Goal: Task Accomplishment & Management: Manage account settings

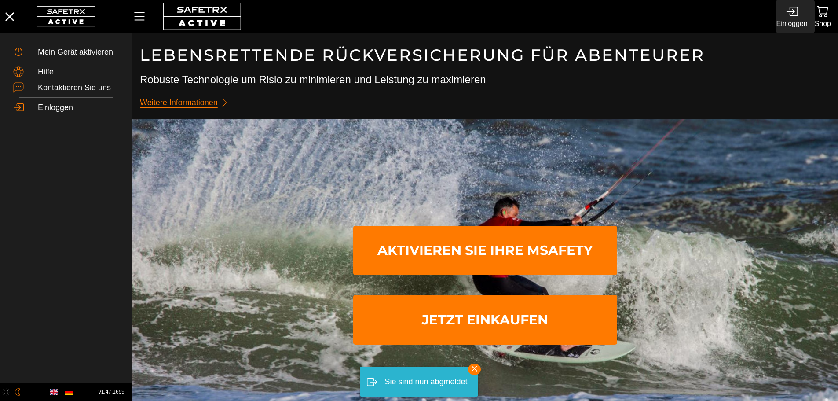
click at [796, 24] on div "Einloggen" at bounding box center [791, 24] width 31 height 12
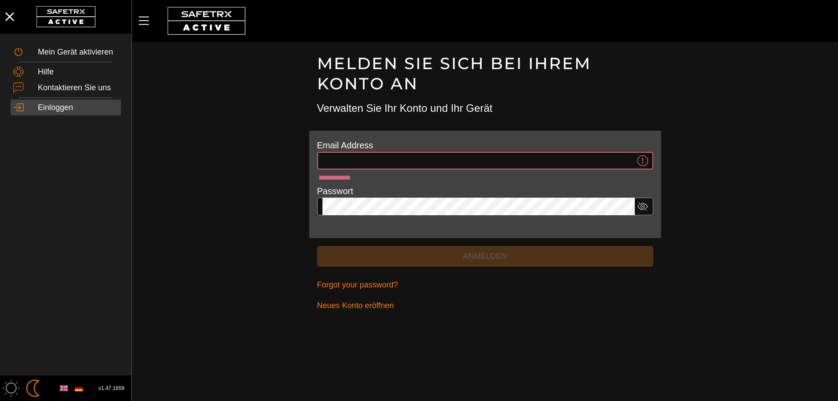
type input "**********"
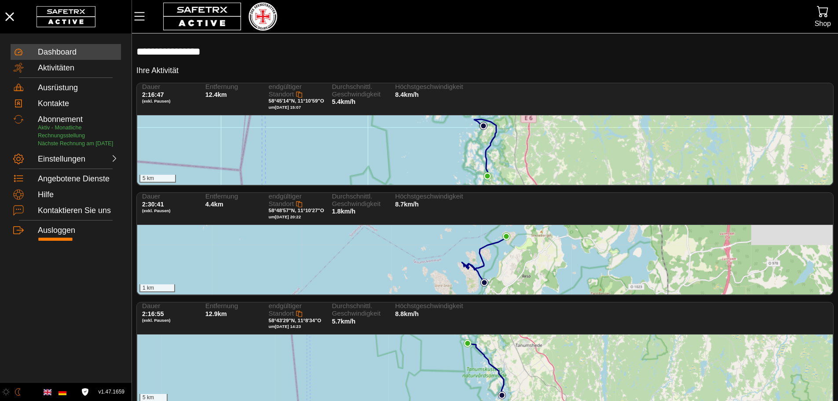
scroll to position [36, 0]
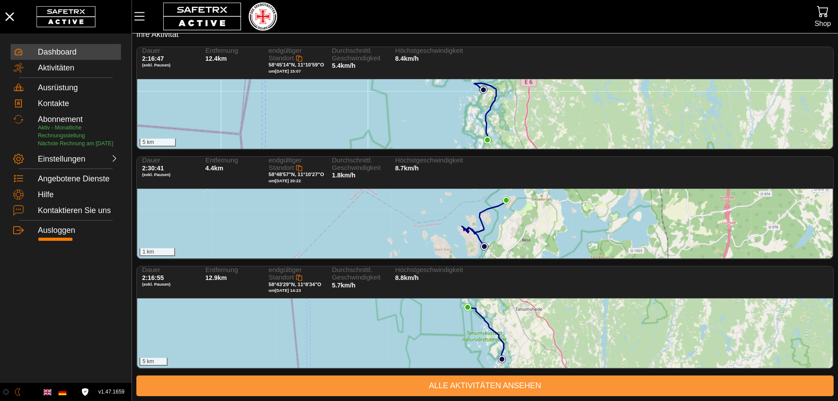
click at [444, 384] on span "Alle Aktivitäten ansehen" at bounding box center [484, 386] width 683 height 14
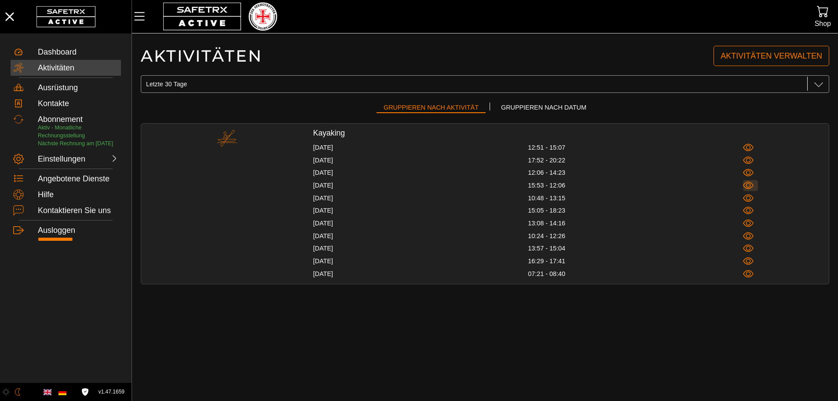
click at [748, 184] on icon "button" at bounding box center [748, 185] width 11 height 11
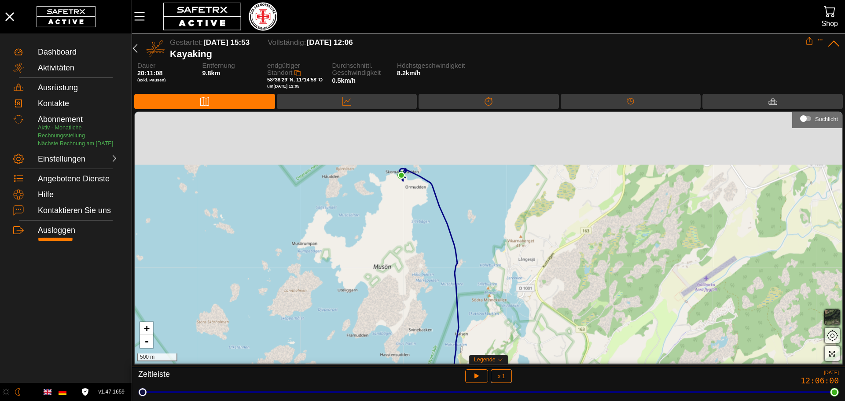
drag, startPoint x: 420, startPoint y: 212, endPoint x: 405, endPoint y: 247, distance: 38.2
click at [405, 247] on div "+ - 500 m" at bounding box center [488, 238] width 707 height 252
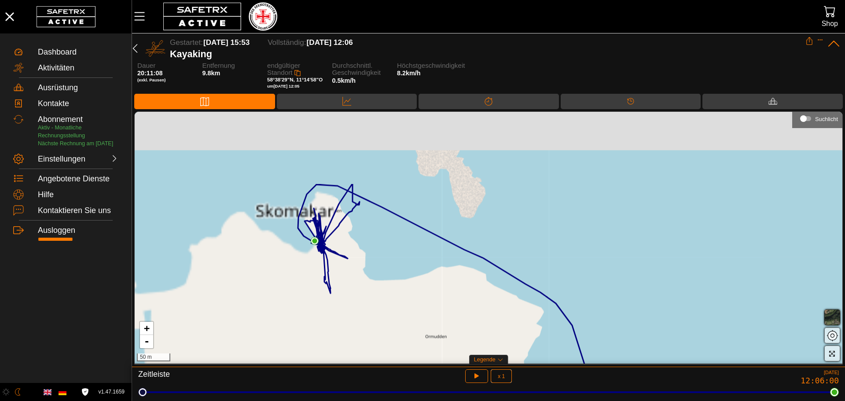
drag, startPoint x: 413, startPoint y: 249, endPoint x: 415, endPoint y: 275, distance: 25.2
click at [415, 275] on div "+ - 50 m" at bounding box center [488, 238] width 707 height 252
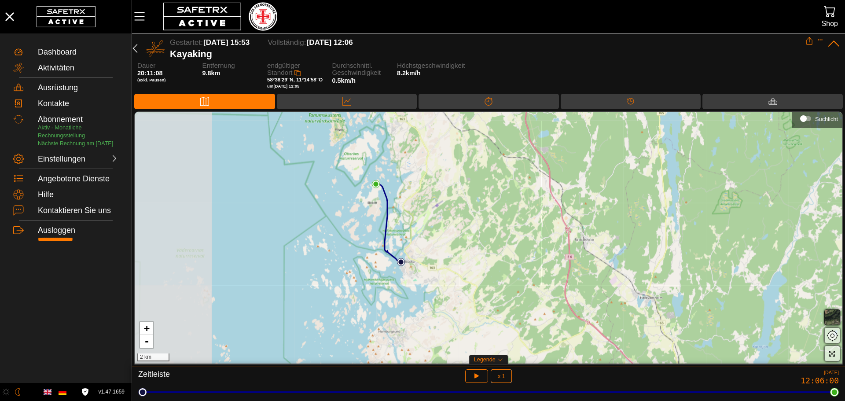
drag, startPoint x: 245, startPoint y: 203, endPoint x: 357, endPoint y: 175, distance: 115.7
click at [357, 175] on div "+ - 2 km" at bounding box center [488, 238] width 707 height 252
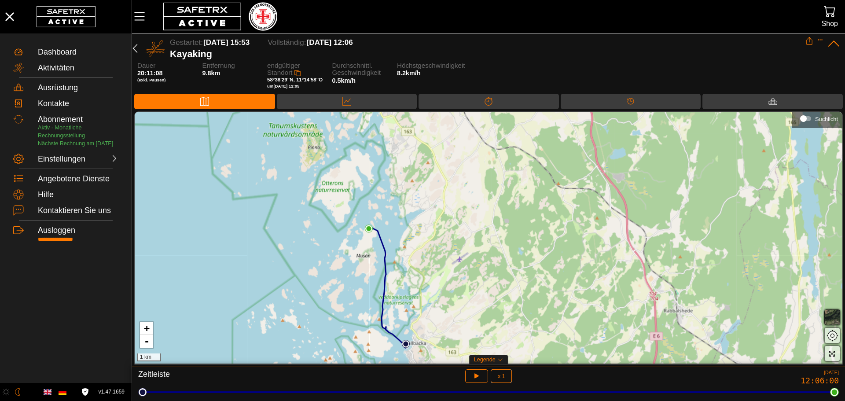
drag, startPoint x: 333, startPoint y: 209, endPoint x: 312, endPoint y: 236, distance: 33.5
click at [312, 236] on div "+ - 1 km" at bounding box center [488, 238] width 707 height 252
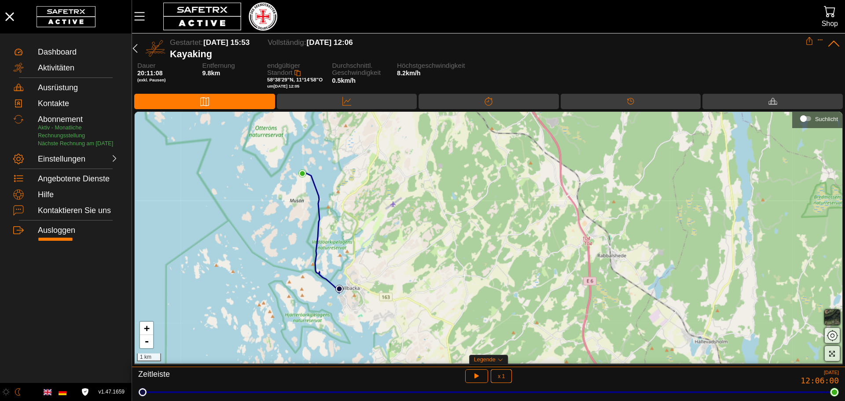
drag, startPoint x: 312, startPoint y: 236, endPoint x: 246, endPoint y: 181, distance: 86.2
click at [246, 181] on div "+ - 1 km" at bounding box center [488, 238] width 707 height 252
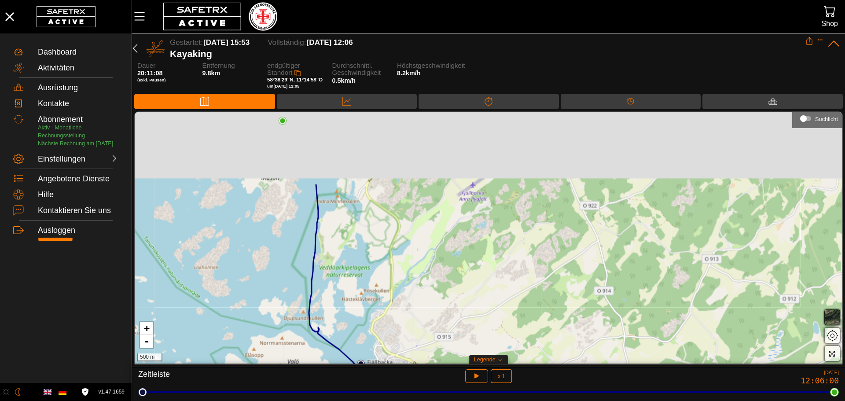
drag, startPoint x: 320, startPoint y: 211, endPoint x: 318, endPoint y: 310, distance: 98.6
click at [318, 310] on div "+ - 500 m" at bounding box center [488, 238] width 707 height 252
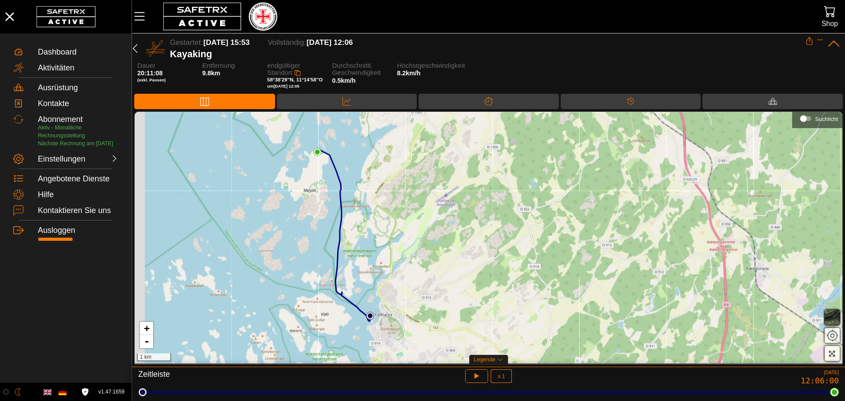
drag, startPoint x: 319, startPoint y: 287, endPoint x: 345, endPoint y: 261, distance: 36.1
click at [345, 261] on div "+ - 1 km" at bounding box center [488, 238] width 707 height 252
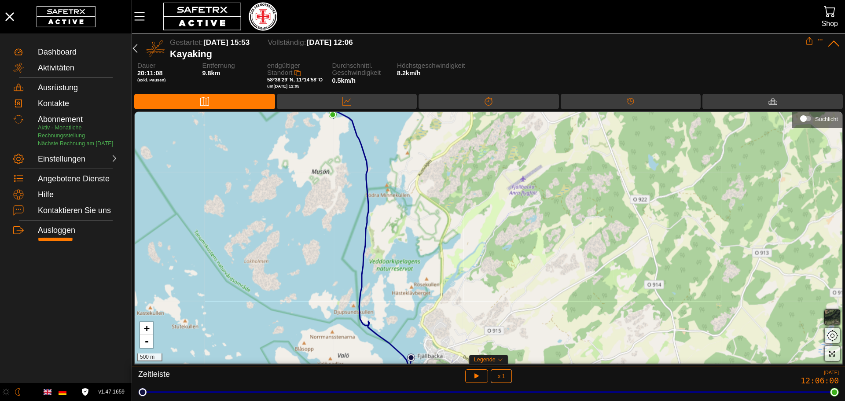
drag, startPoint x: 346, startPoint y: 259, endPoint x: 373, endPoint y: 275, distance: 31.4
click at [373, 275] on div "+ - 500 m" at bounding box center [488, 238] width 707 height 252
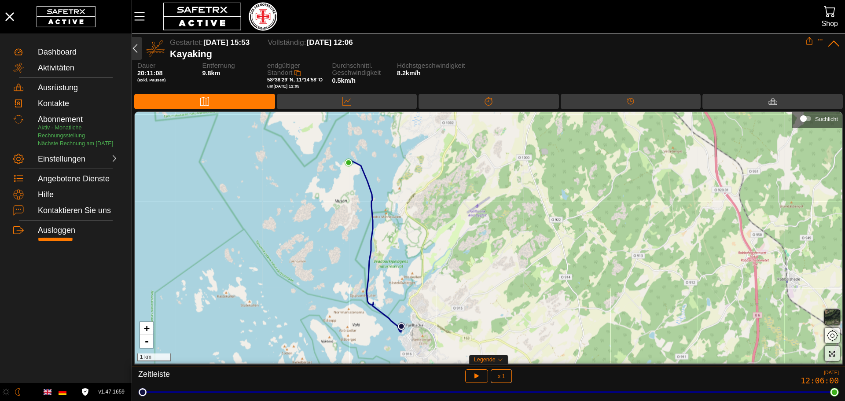
click at [137, 49] on icon "button" at bounding box center [135, 48] width 11 height 11
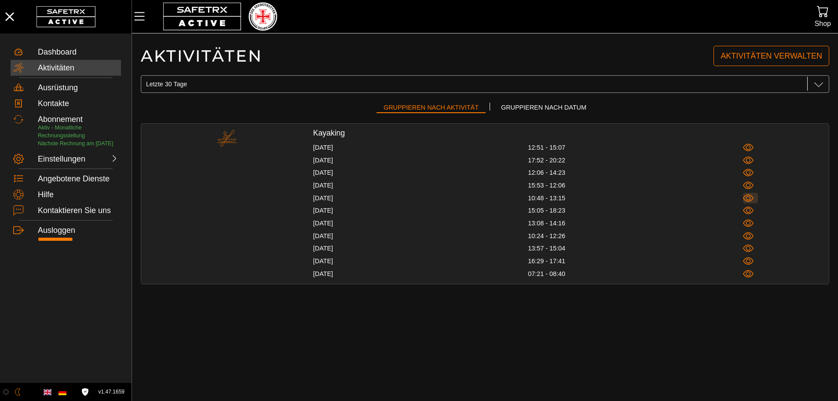
click at [749, 198] on icon "button" at bounding box center [748, 198] width 11 height 11
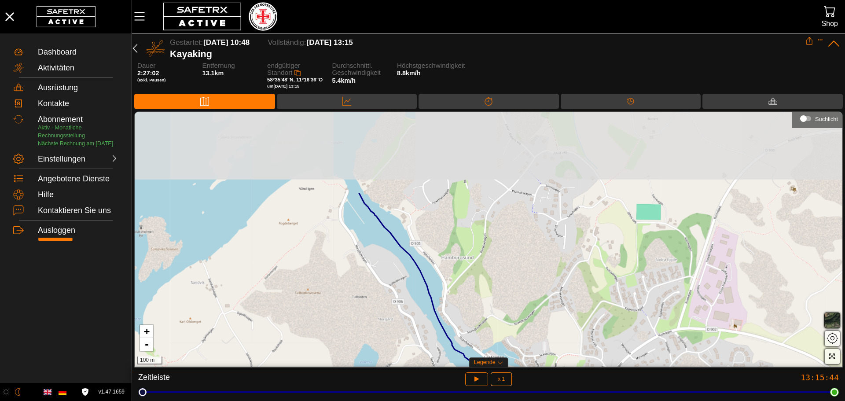
drag, startPoint x: 499, startPoint y: 217, endPoint x: 513, endPoint y: 324, distance: 107.8
click at [513, 324] on div "+ - 100 m" at bounding box center [488, 239] width 707 height 255
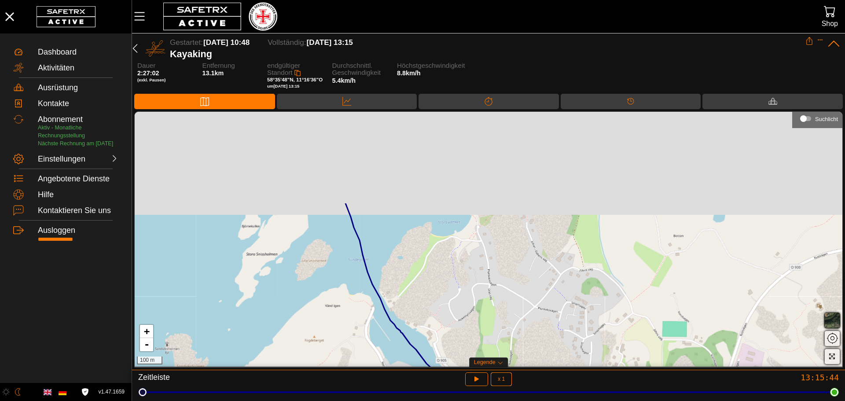
drag, startPoint x: 435, startPoint y: 188, endPoint x: 461, endPoint y: 305, distance: 119.5
click at [461, 305] on div "+ - 100 m" at bounding box center [488, 239] width 707 height 255
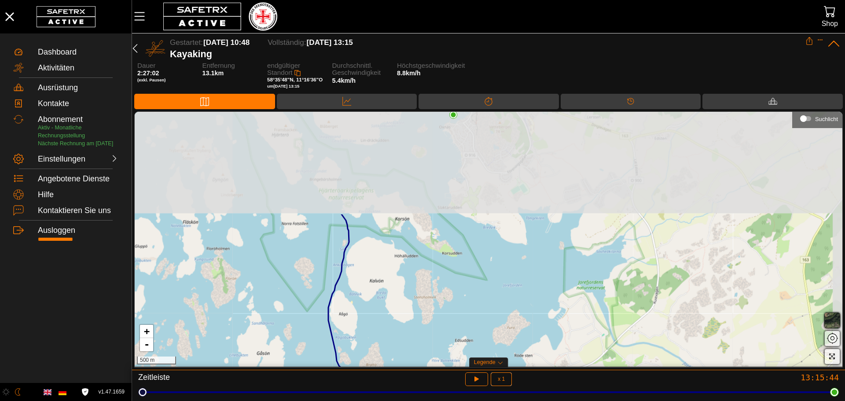
drag, startPoint x: 468, startPoint y: 190, endPoint x: 399, endPoint y: 318, distance: 145.5
click at [399, 318] on div "+ - 500 m" at bounding box center [488, 239] width 707 height 255
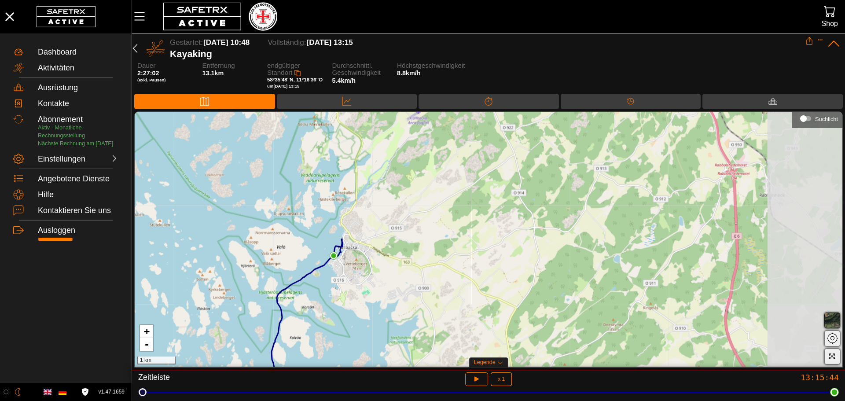
drag, startPoint x: 441, startPoint y: 199, endPoint x: 327, endPoint y: 285, distance: 142.6
click at [327, 285] on div "+ - 1 km" at bounding box center [488, 239] width 707 height 255
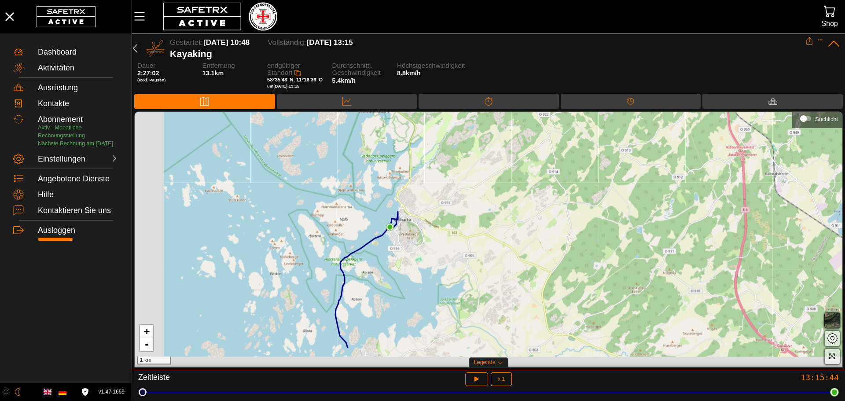
drag, startPoint x: 323, startPoint y: 270, endPoint x: 395, endPoint y: 225, distance: 84.4
click at [395, 225] on icon at bounding box center [366, 279] width 62 height 136
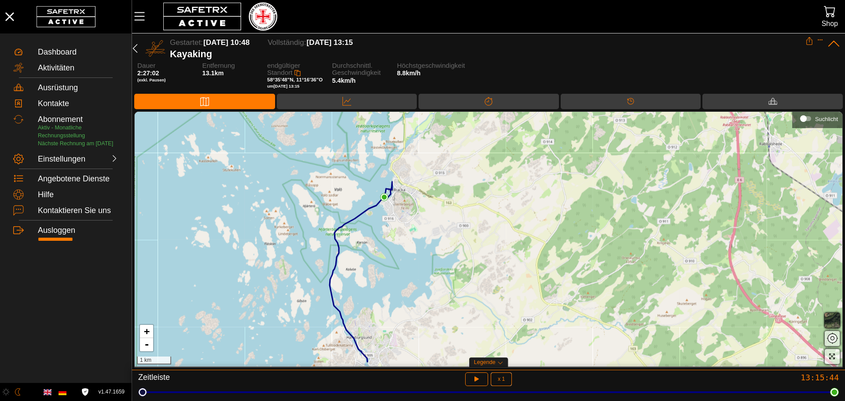
drag, startPoint x: 399, startPoint y: 244, endPoint x: 398, endPoint y: 206, distance: 38.3
click at [398, 206] on div "+ - 1 km" at bounding box center [488, 239] width 707 height 255
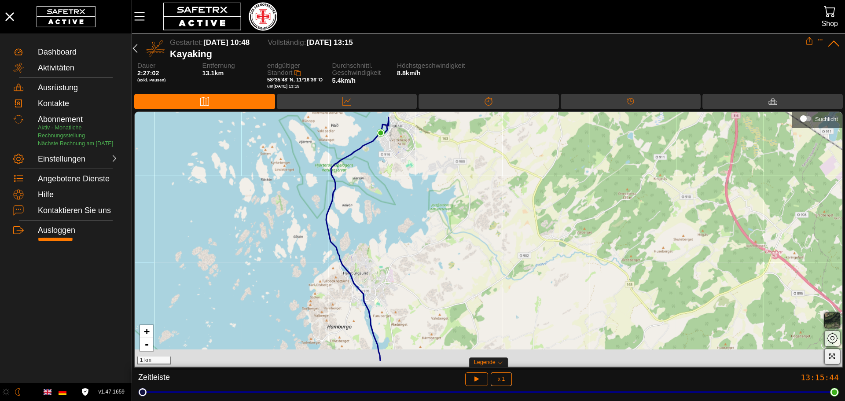
drag, startPoint x: 571, startPoint y: 192, endPoint x: 568, endPoint y: 160, distance: 31.9
click at [568, 160] on div "+ - 1 km" at bounding box center [488, 239] width 707 height 255
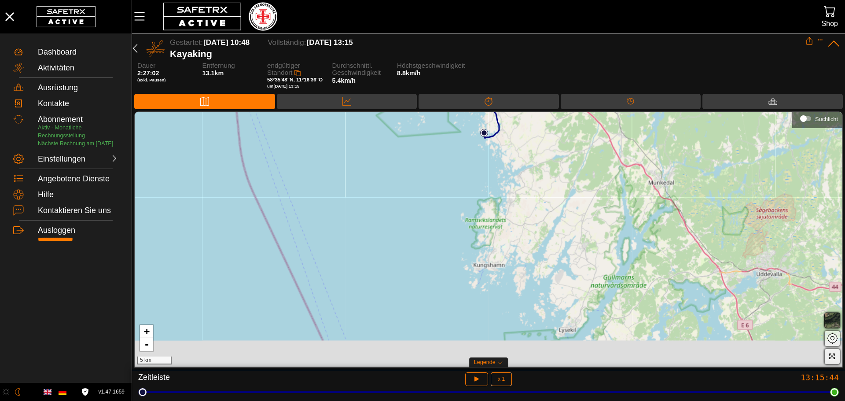
drag, startPoint x: 399, startPoint y: 242, endPoint x: 427, endPoint y: 169, distance: 78.0
click at [427, 169] on div "+ - 5 km" at bounding box center [488, 239] width 707 height 255
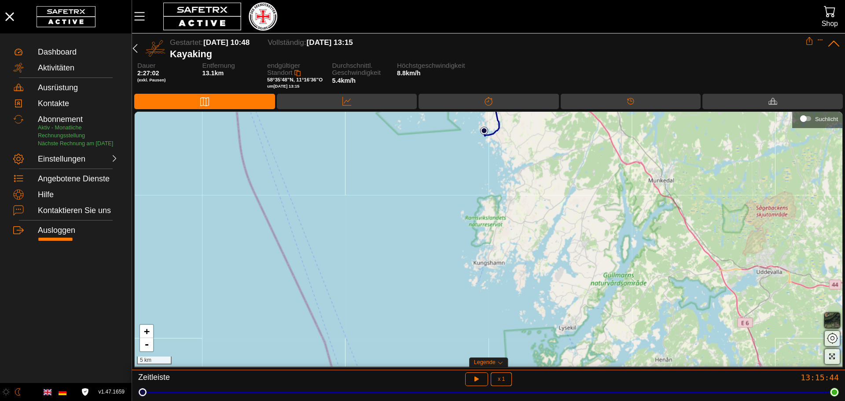
click at [457, 287] on div "+ - 5 km" at bounding box center [488, 239] width 707 height 255
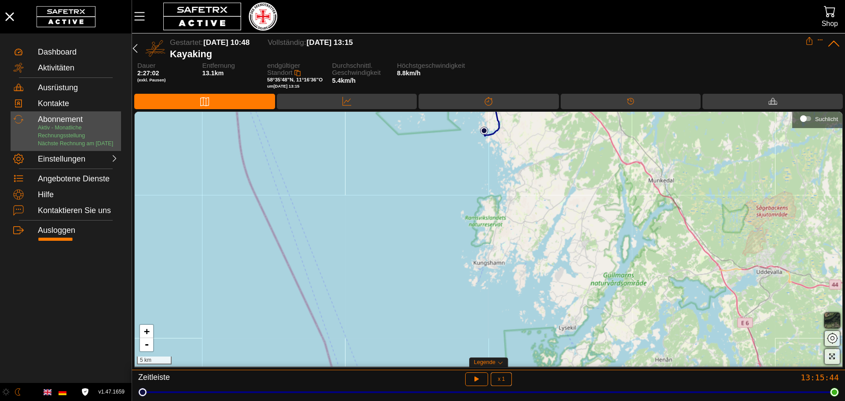
click at [49, 132] on p "Aktiv - Monatliche Rechnungsstellung Nächste Rechnung am [DATE]" at bounding box center [78, 135] width 81 height 23
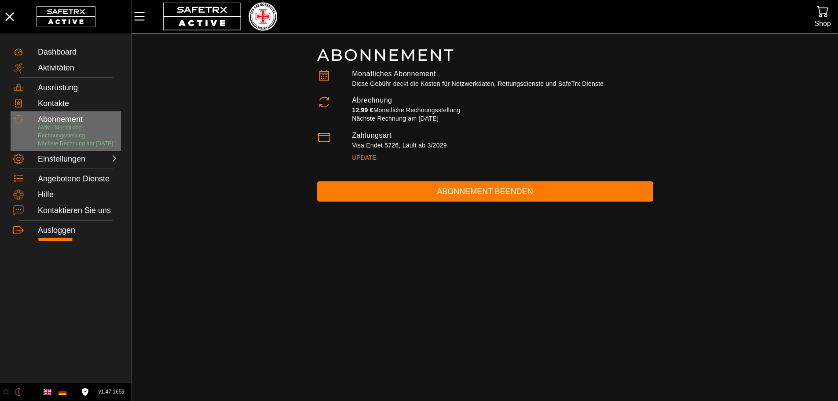
click at [63, 145] on span "Nächste Rechnung am [DATE]" at bounding box center [75, 143] width 75 height 6
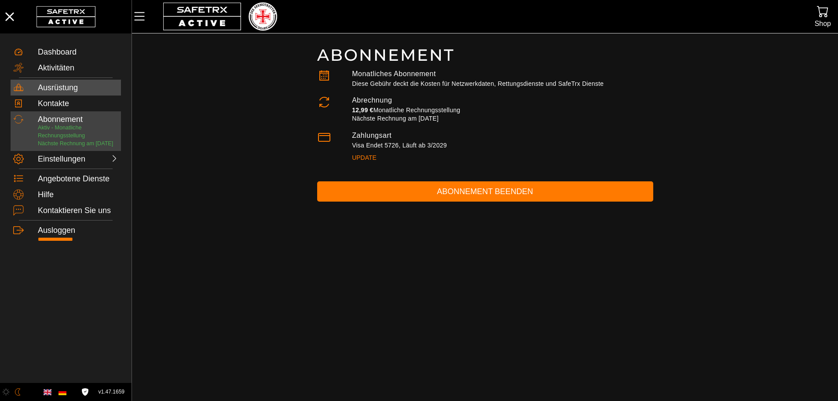
click at [68, 82] on div "Ausrüstung" at bounding box center [78, 87] width 81 height 10
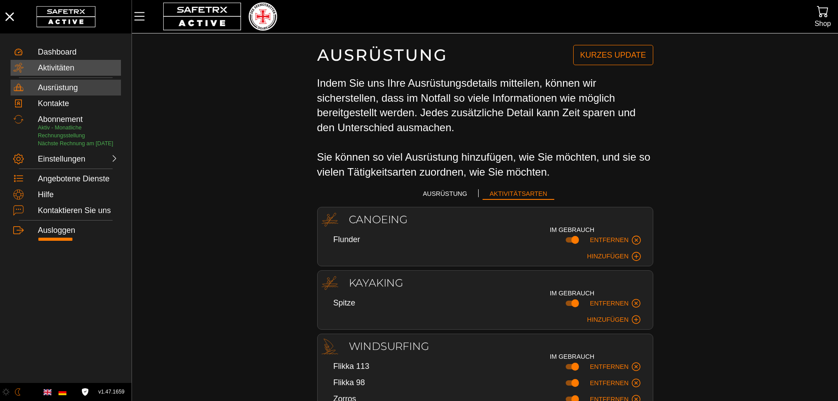
click at [51, 68] on div "Aktivitäten" at bounding box center [78, 68] width 81 height 10
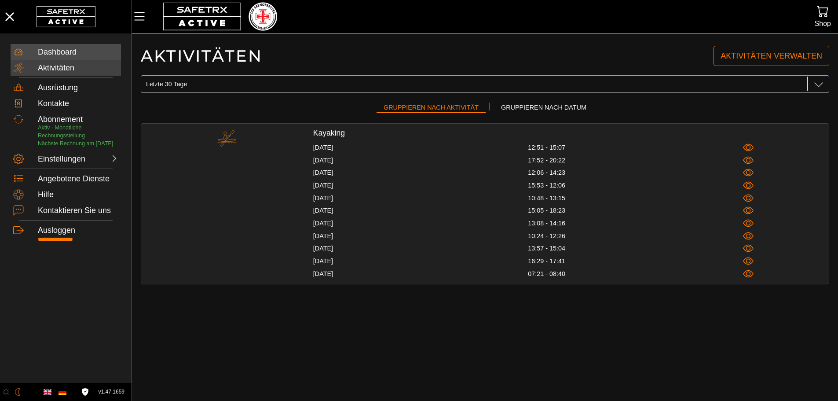
click at [52, 51] on div "Dashboard" at bounding box center [78, 53] width 81 height 10
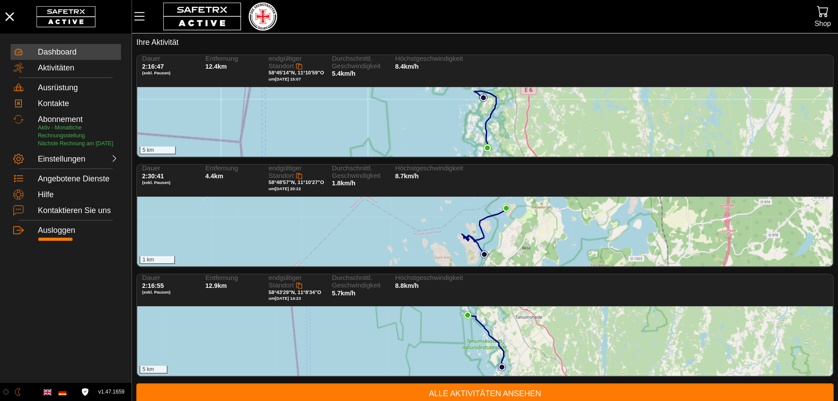
scroll to position [36, 0]
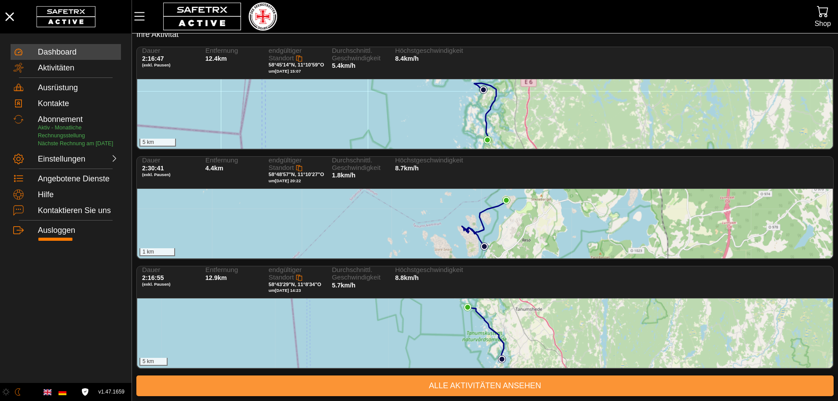
click at [450, 378] on link "Alle Aktivitäten ansehen" at bounding box center [484, 385] width 697 height 21
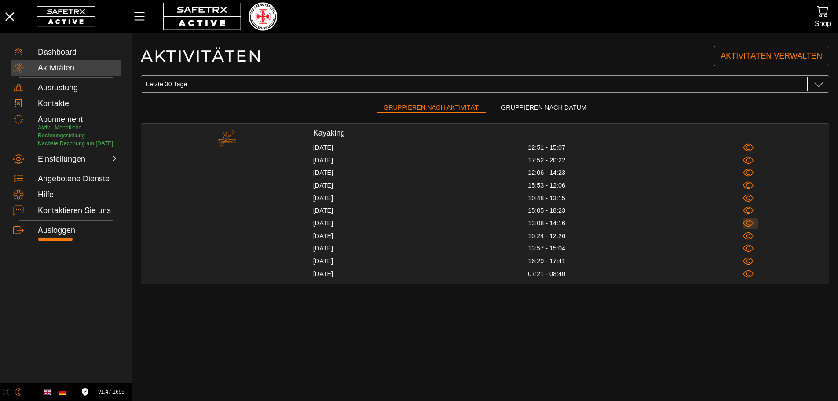
click at [751, 223] on icon "button" at bounding box center [748, 223] width 11 height 11
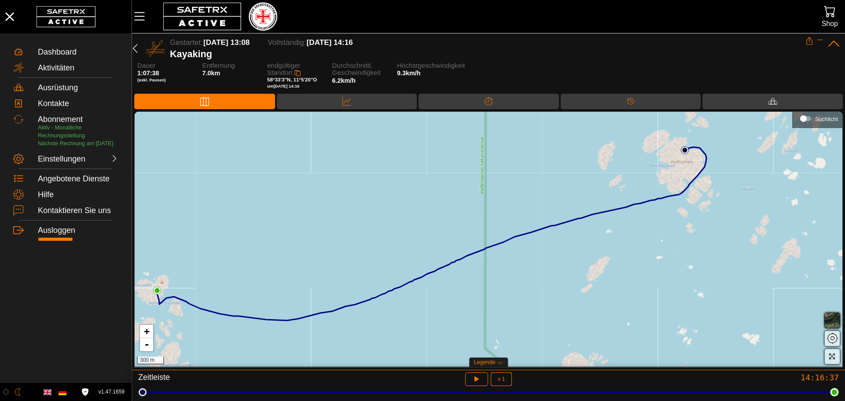
click at [530, 281] on div "+ - 300 m" at bounding box center [488, 239] width 707 height 255
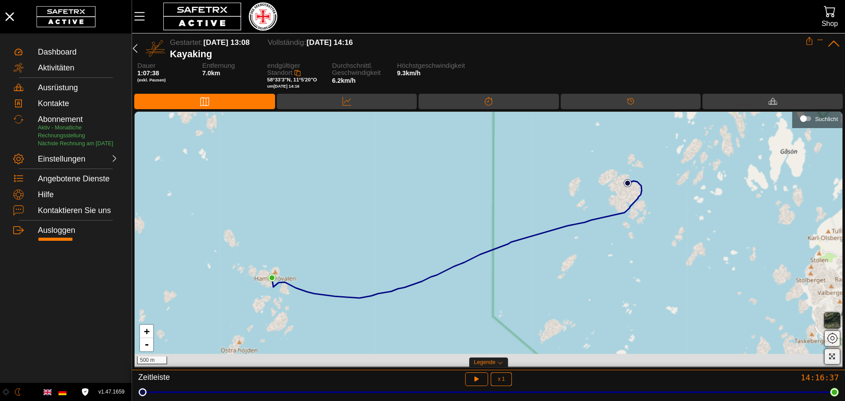
drag, startPoint x: 605, startPoint y: 250, endPoint x: 553, endPoint y: 233, distance: 55.1
click at [553, 233] on div "+ - 500 m" at bounding box center [488, 239] width 707 height 255
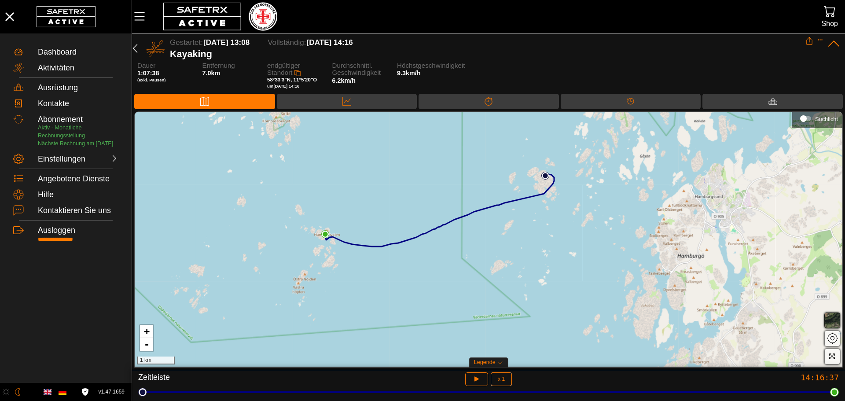
drag, startPoint x: 490, startPoint y: 271, endPoint x: 399, endPoint y: 239, distance: 96.6
click at [399, 239] on div "+ - 1 km" at bounding box center [488, 239] width 707 height 255
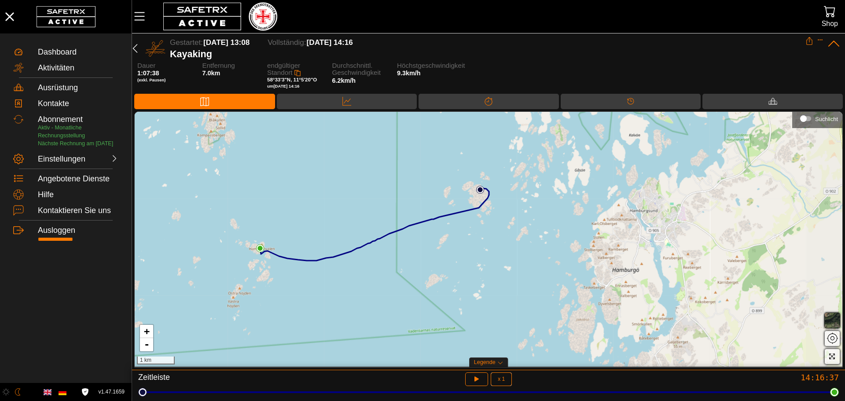
drag, startPoint x: 405, startPoint y: 227, endPoint x: 340, endPoint y: 242, distance: 66.6
click at [340, 242] on div "+ - 1 km" at bounding box center [488, 239] width 707 height 255
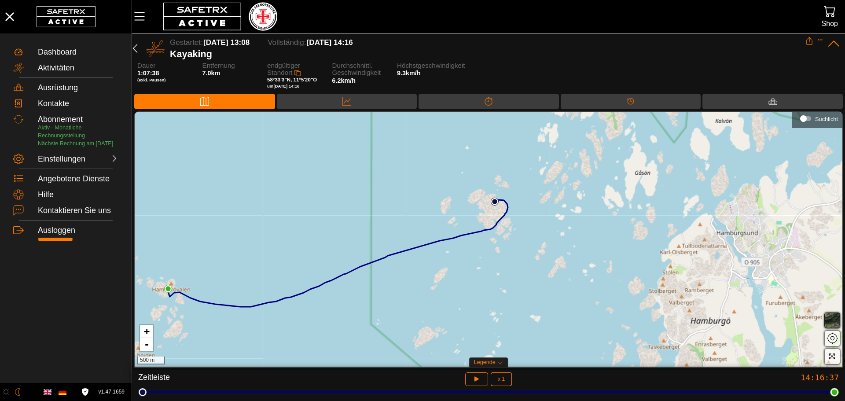
drag, startPoint x: 564, startPoint y: 190, endPoint x: 497, endPoint y: 232, distance: 79.6
click at [497, 232] on div "+ - 500 m" at bounding box center [488, 239] width 707 height 255
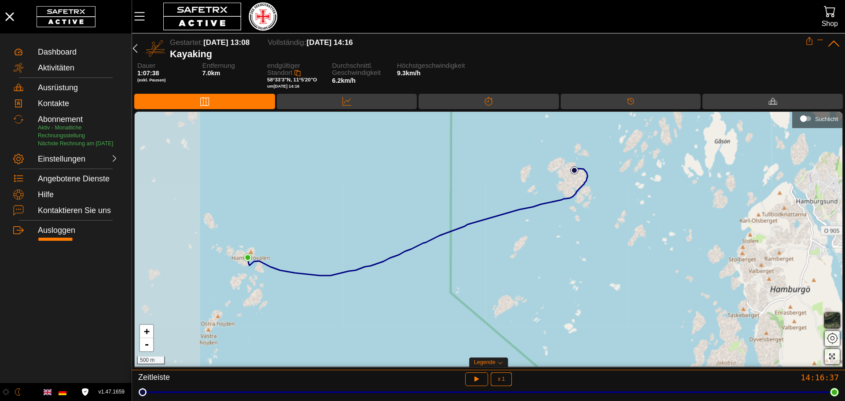
drag, startPoint x: 497, startPoint y: 232, endPoint x: 592, endPoint y: 212, distance: 97.6
click at [592, 212] on div "+ - 500 m" at bounding box center [488, 239] width 707 height 255
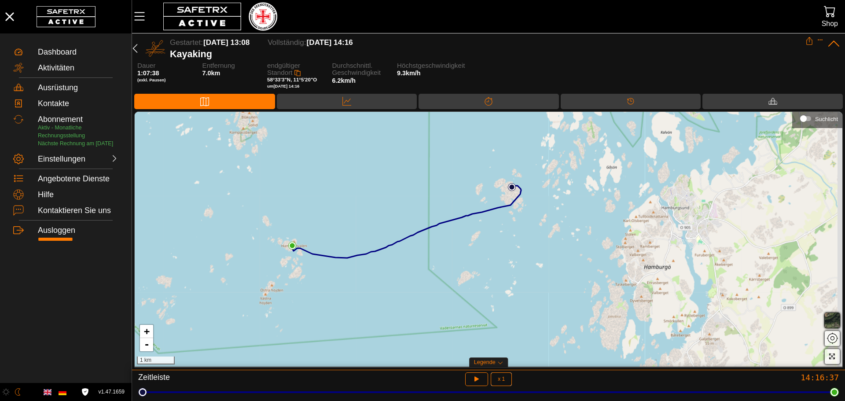
drag, startPoint x: 414, startPoint y: 231, endPoint x: 344, endPoint y: 234, distance: 70.0
click at [344, 234] on div "+ - 1 km" at bounding box center [488, 239] width 707 height 255
click at [136, 50] on icon "button" at bounding box center [135, 48] width 11 height 11
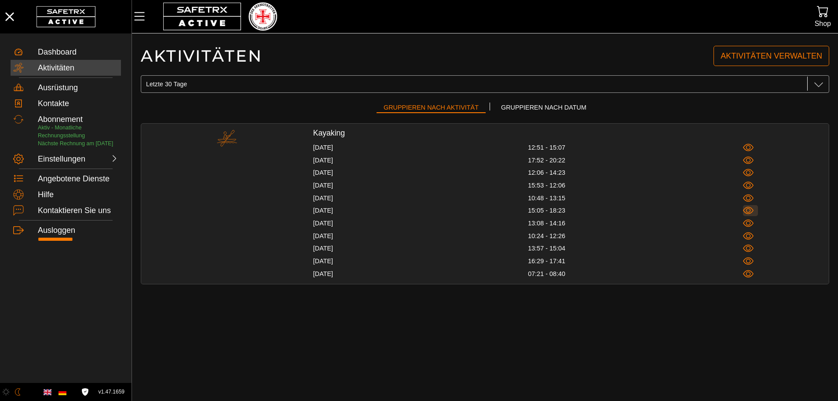
click at [755, 209] on span "button" at bounding box center [750, 210] width 15 height 11
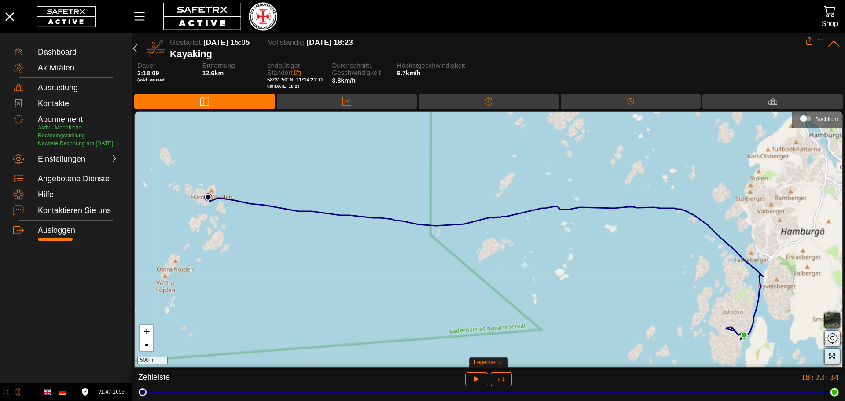
drag, startPoint x: 542, startPoint y: 176, endPoint x: 564, endPoint y: 215, distance: 44.5
click at [564, 215] on div "+ - 500 m" at bounding box center [488, 239] width 707 height 255
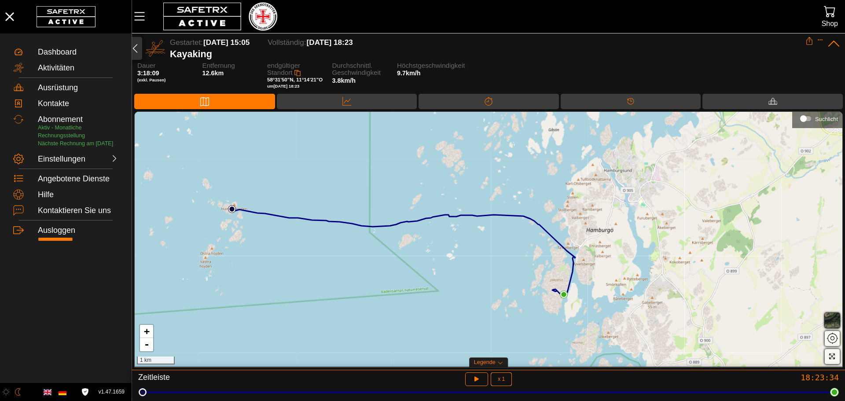
click at [138, 48] on icon "button" at bounding box center [135, 48] width 11 height 11
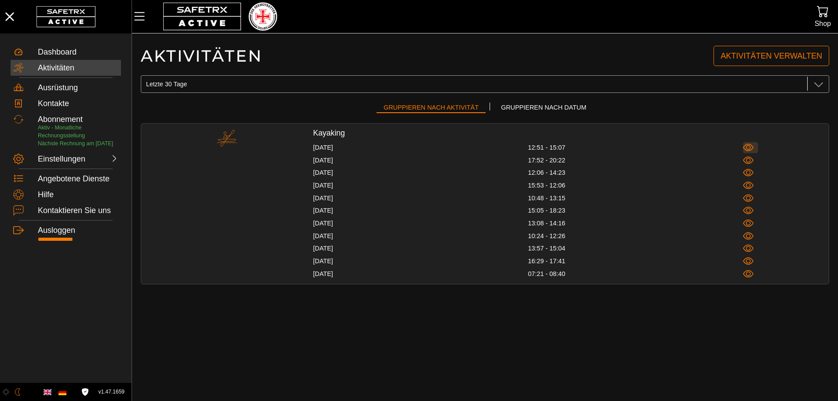
click at [743, 146] on icon "button" at bounding box center [748, 147] width 11 height 11
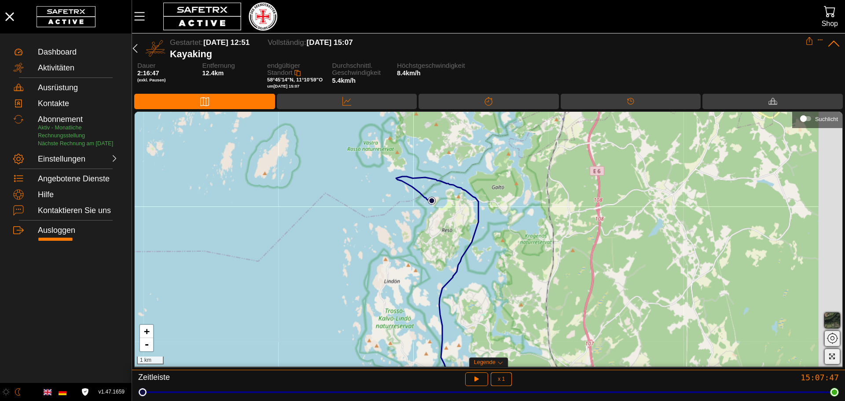
drag, startPoint x: 460, startPoint y: 150, endPoint x: 282, endPoint y: 235, distance: 197.2
click at [282, 235] on div "+ - 1 km" at bounding box center [488, 239] width 707 height 255
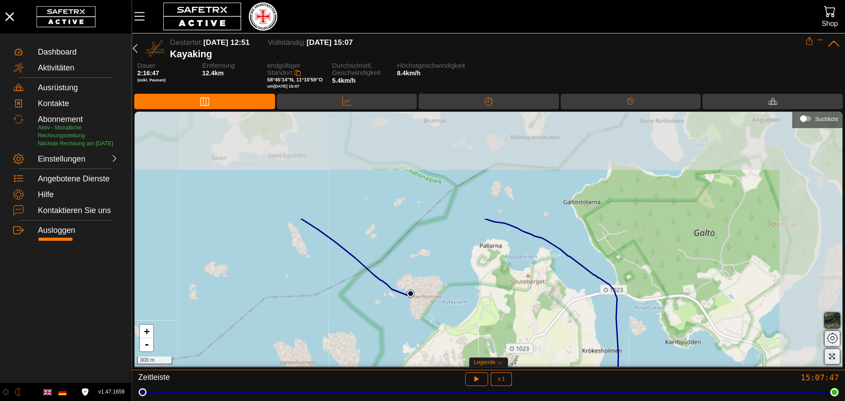
drag, startPoint x: 475, startPoint y: 145, endPoint x: 364, endPoint y: 278, distance: 172.4
click at [364, 278] on div "+ - 300 m" at bounding box center [488, 239] width 707 height 255
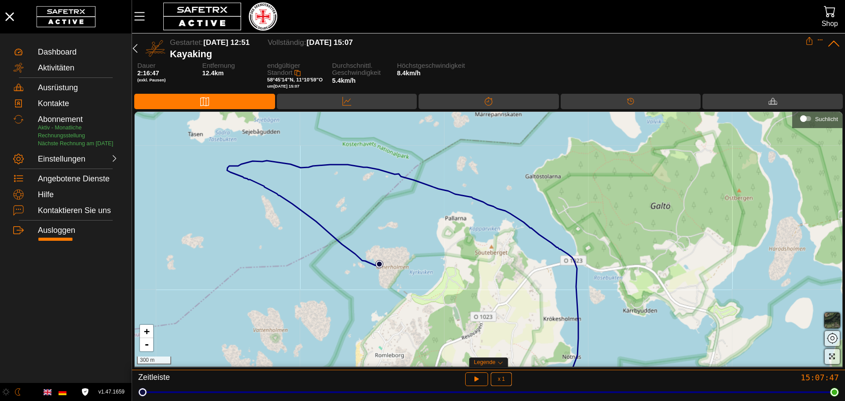
drag, startPoint x: 478, startPoint y: 246, endPoint x: 454, endPoint y: 221, distance: 34.8
click at [454, 221] on div "+ - 300 m" at bounding box center [488, 239] width 707 height 255
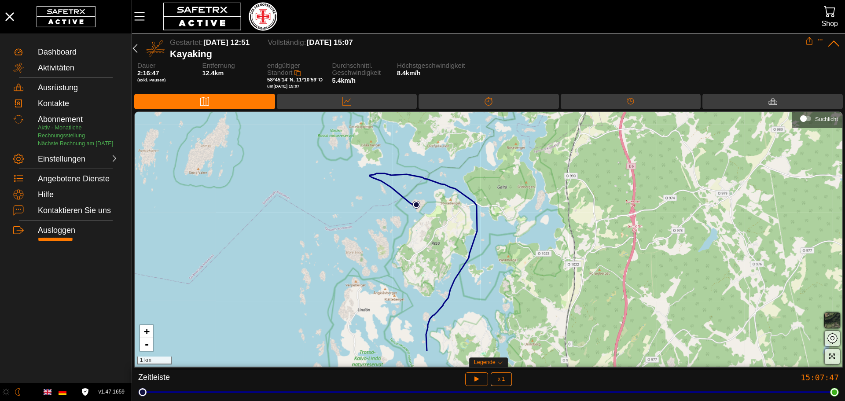
drag, startPoint x: 553, startPoint y: 208, endPoint x: 531, endPoint y: 166, distance: 47.0
click at [531, 166] on div "+ - 1 km" at bounding box center [488, 239] width 707 height 255
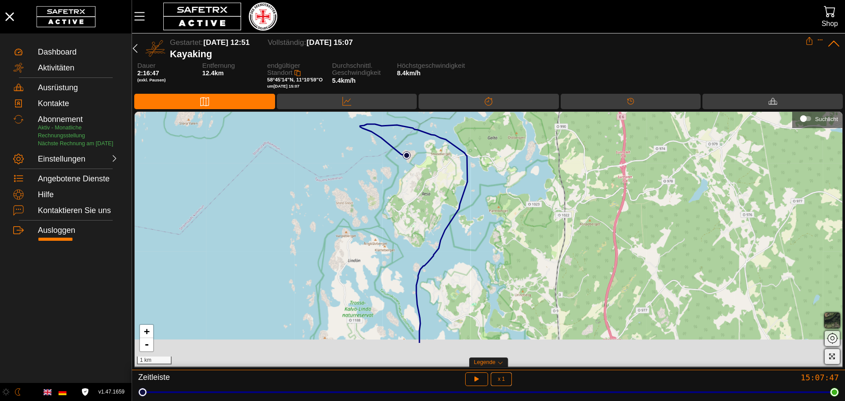
drag, startPoint x: 536, startPoint y: 202, endPoint x: 526, endPoint y: 153, distance: 50.7
click at [526, 153] on div "+ - 1 km" at bounding box center [488, 239] width 707 height 255
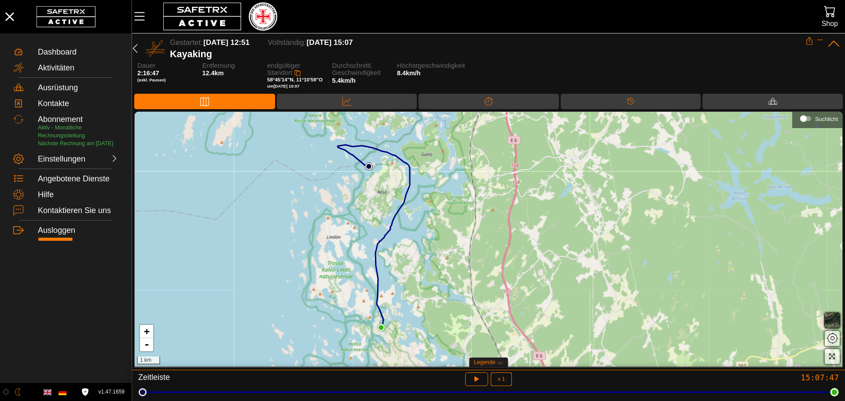
drag, startPoint x: 517, startPoint y: 165, endPoint x: 447, endPoint y: 171, distance: 69.7
click at [447, 171] on div "+ - 1 km" at bounding box center [488, 239] width 707 height 255
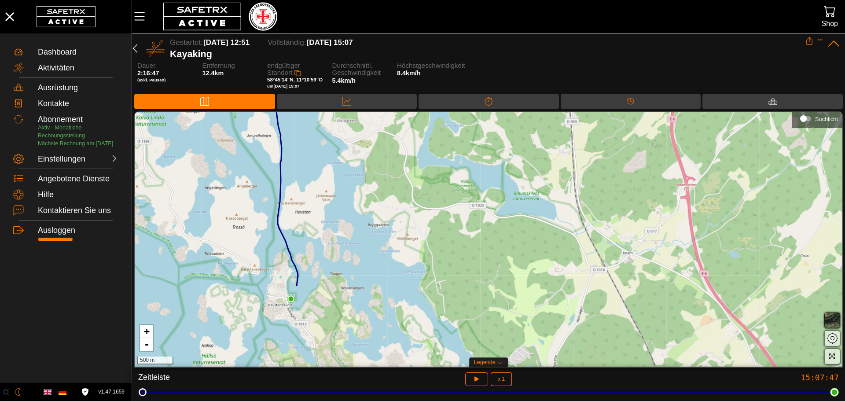
drag, startPoint x: 395, startPoint y: 282, endPoint x: 374, endPoint y: 176, distance: 108.1
click at [374, 176] on div "+ - 500 m" at bounding box center [488, 239] width 707 height 255
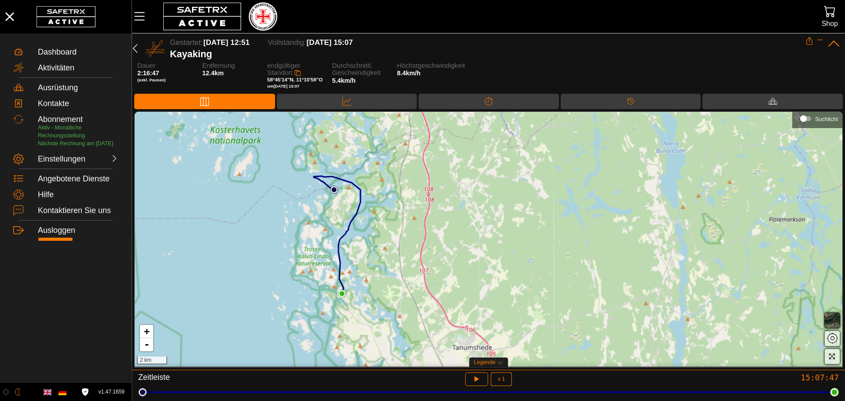
drag, startPoint x: 329, startPoint y: 271, endPoint x: 368, endPoint y: 272, distance: 38.7
click at [368, 272] on div "+ - 2 km" at bounding box center [488, 239] width 707 height 255
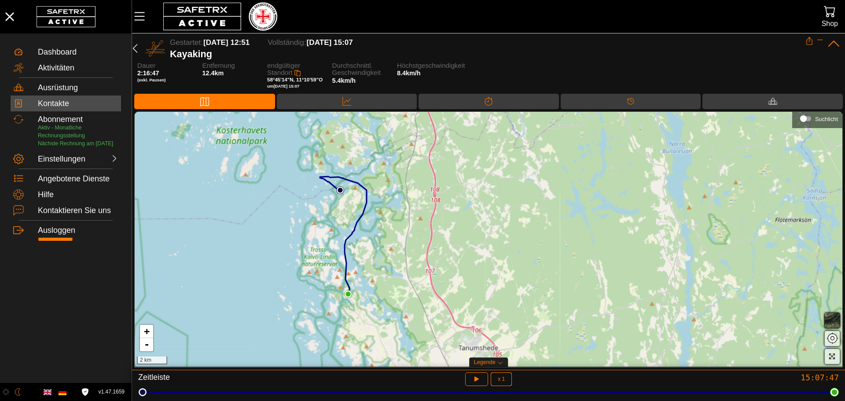
click at [65, 110] on div "Kontakte" at bounding box center [66, 103] width 110 height 16
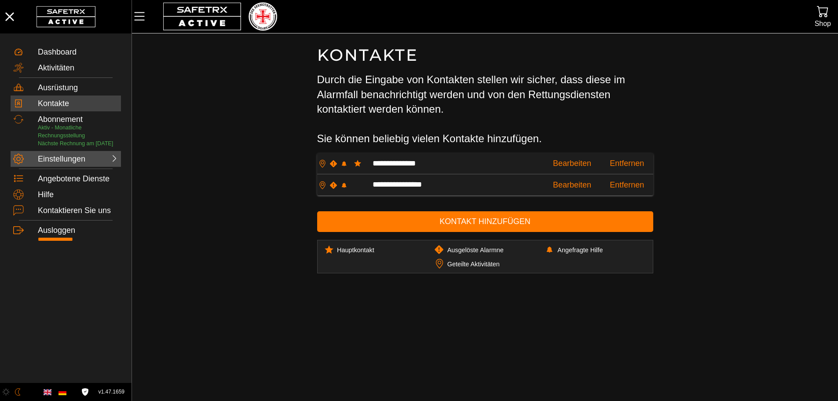
click at [66, 164] on div "Einstellungen" at bounding box center [57, 159] width 39 height 10
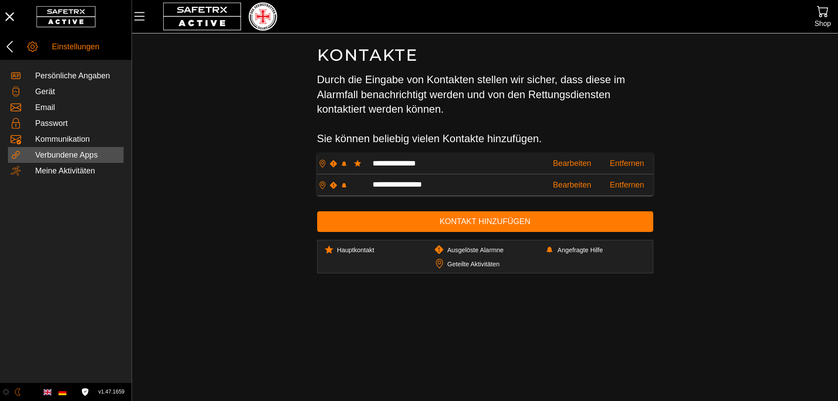
click at [66, 157] on div "Verbundene Apps" at bounding box center [78, 155] width 86 height 10
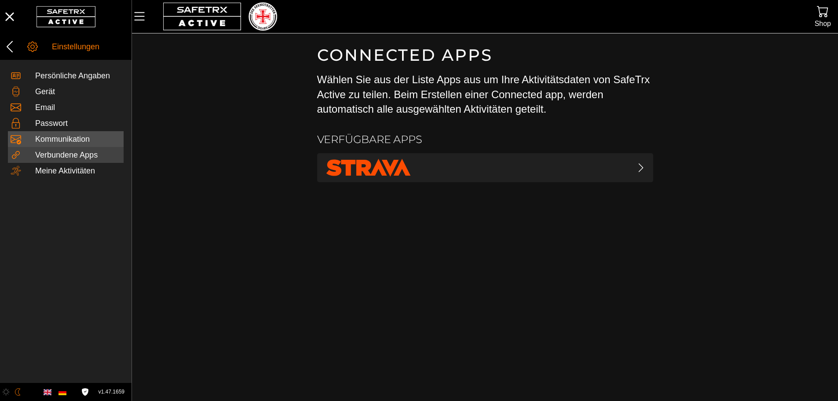
click at [71, 139] on div "Kommunikation" at bounding box center [78, 140] width 86 height 10
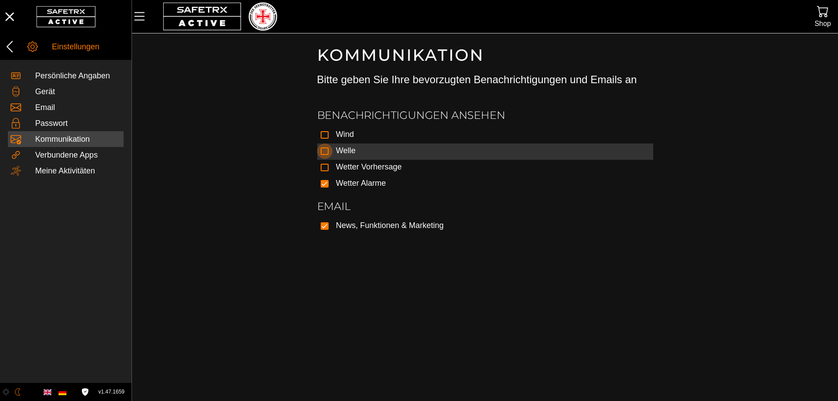
click at [322, 155] on div at bounding box center [325, 151] width 8 height 8
click at [324, 148] on icon at bounding box center [325, 151] width 6 height 6
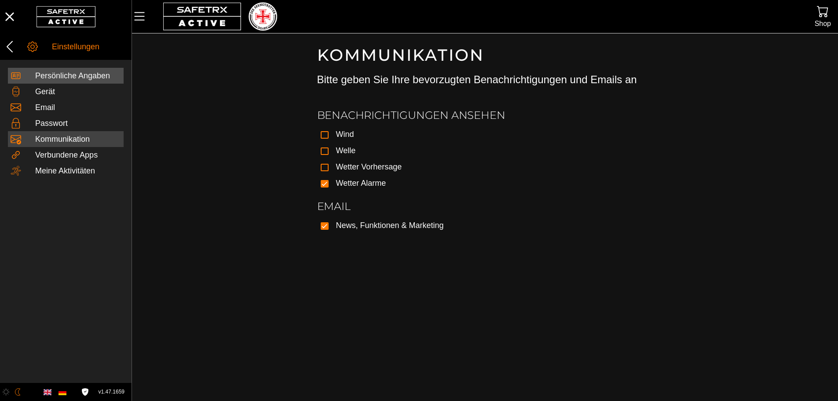
click at [81, 81] on div "Persönliche Angaben" at bounding box center [78, 76] width 86 height 10
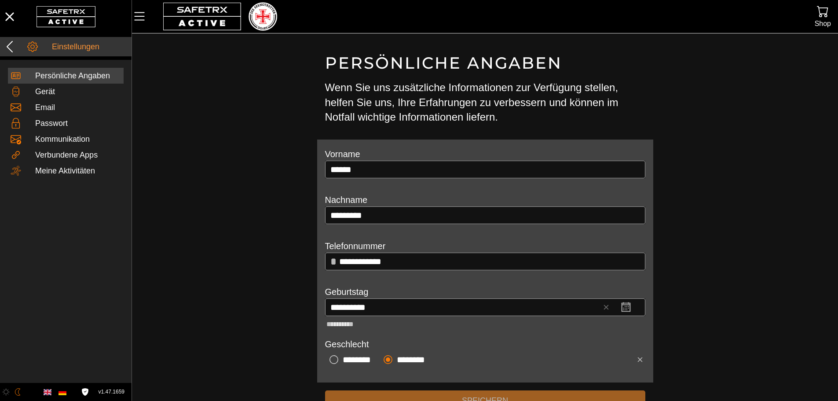
click at [14, 41] on icon at bounding box center [10, 47] width 14 height 14
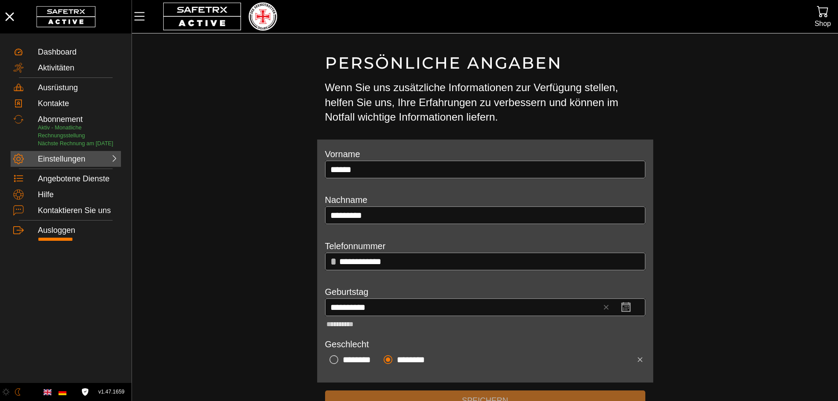
click at [57, 164] on div "Einstellungen" at bounding box center [57, 159] width 39 height 10
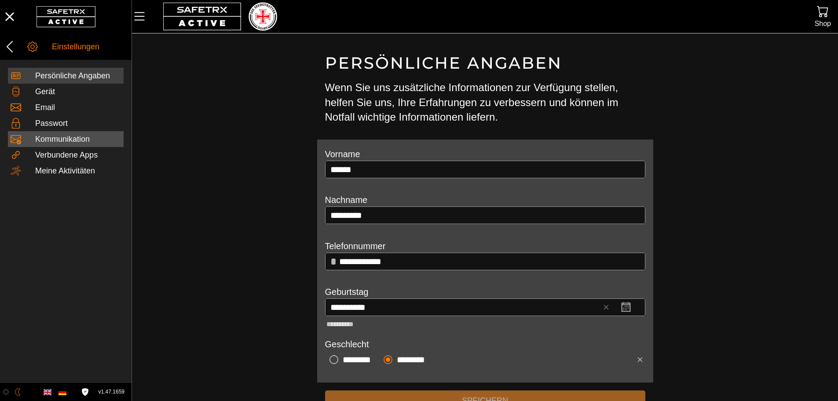
click at [52, 136] on div "Kommunikation" at bounding box center [78, 140] width 86 height 10
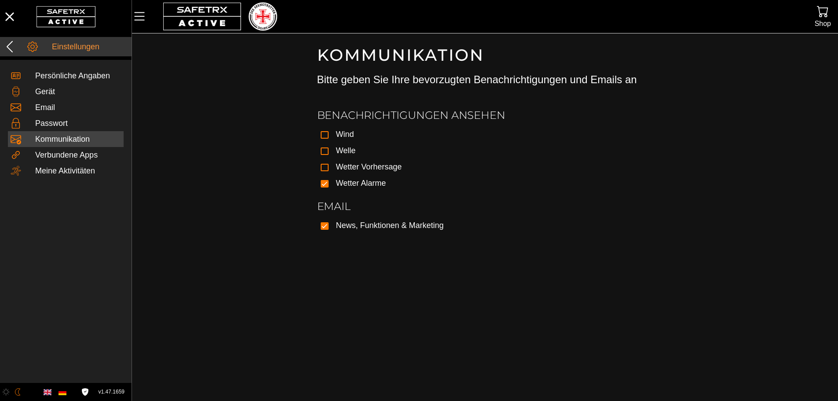
click at [15, 48] on icon at bounding box center [10, 47] width 14 height 14
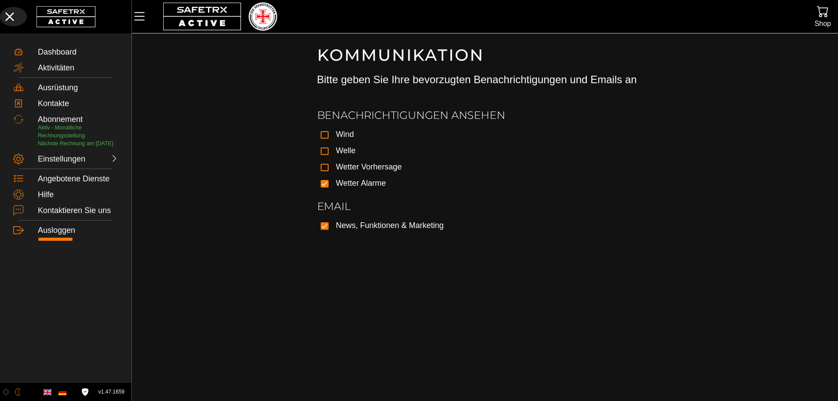
click at [10, 22] on icon "button" at bounding box center [9, 16] width 19 height 19
